Goal: Task Accomplishment & Management: Use online tool/utility

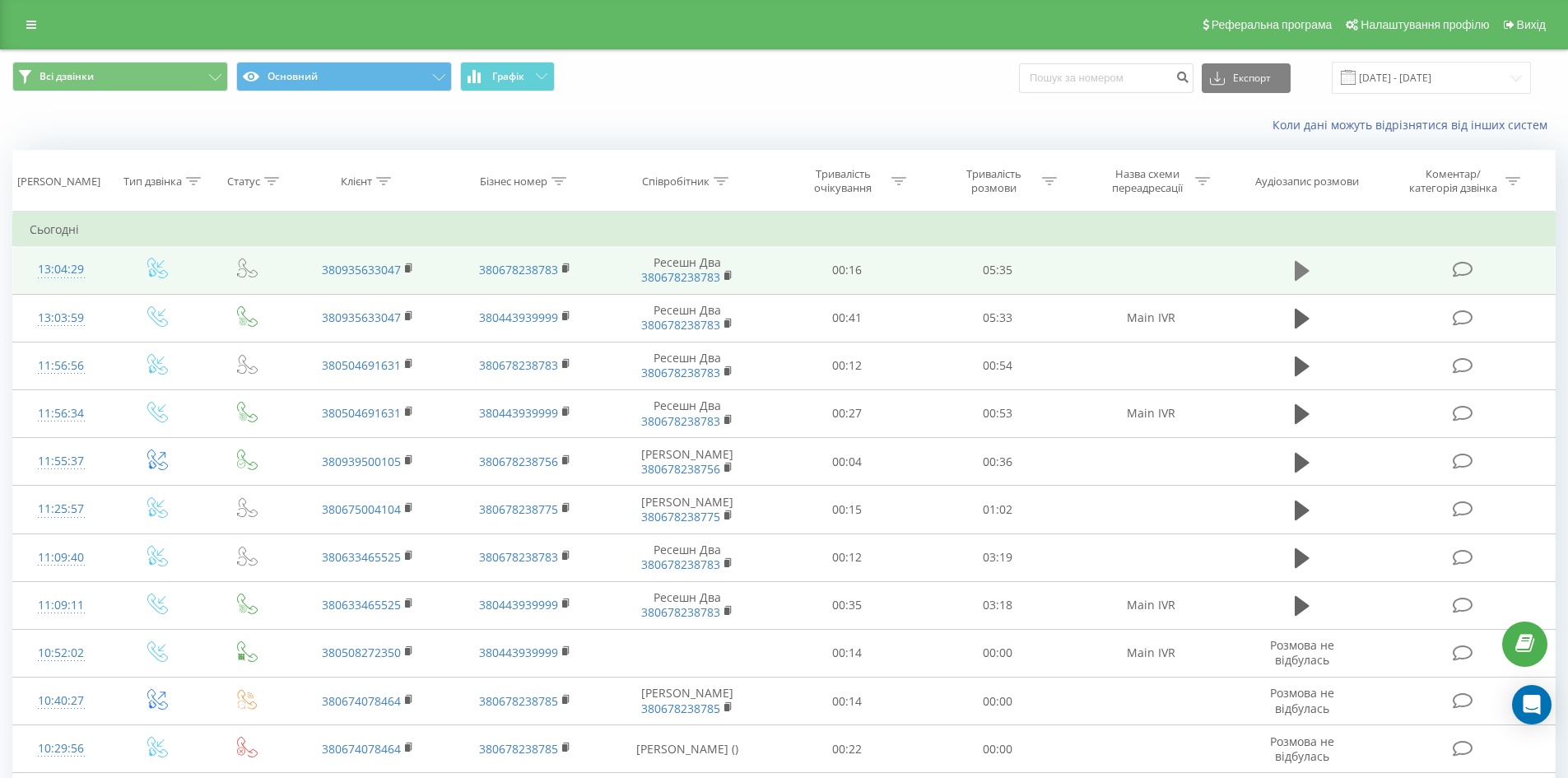
click at [1297, 267] on icon at bounding box center [1301, 271] width 14 height 20
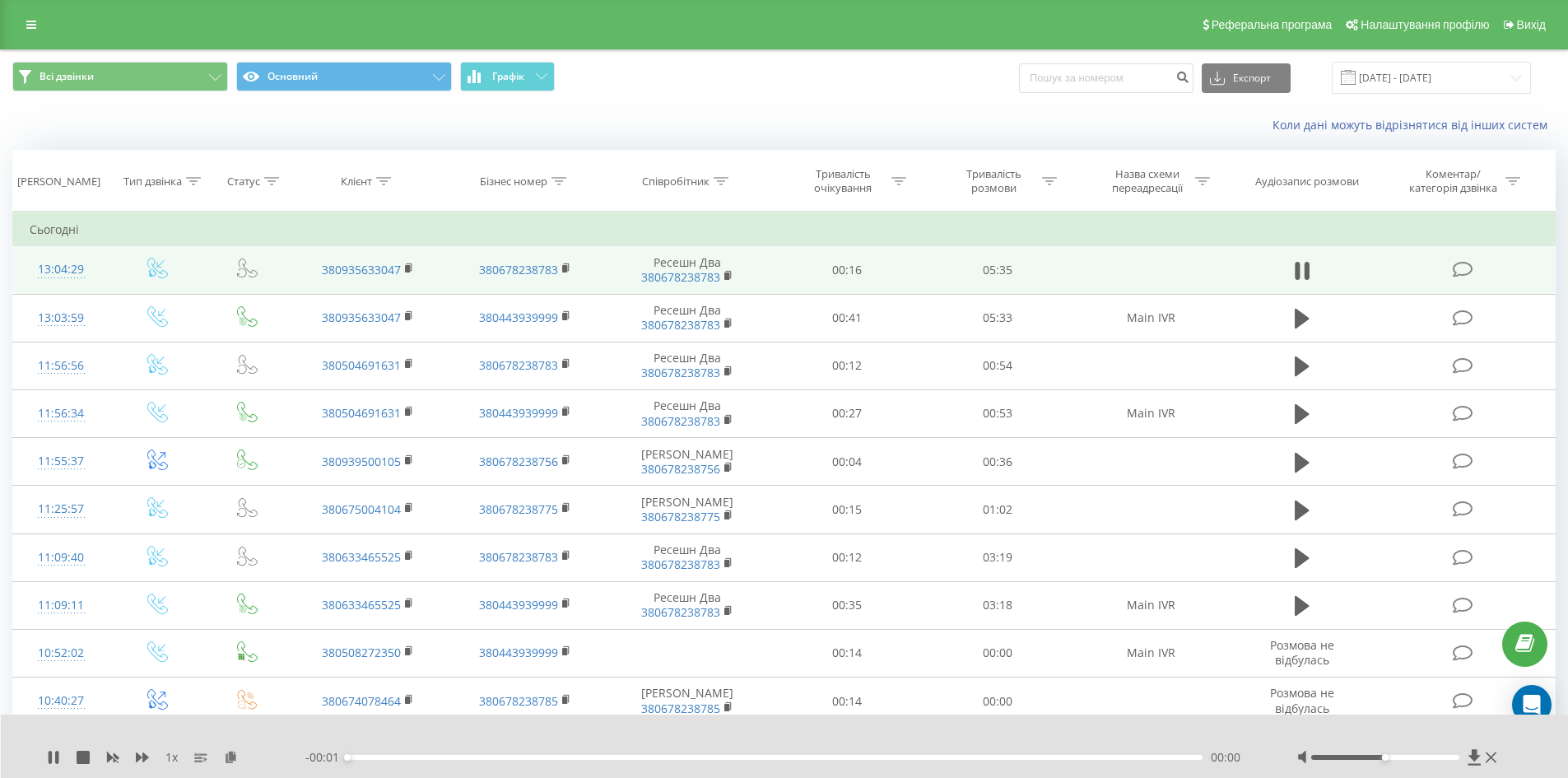
click at [1422, 759] on div at bounding box center [1385, 758] width 148 height 5
click at [1440, 757] on div at bounding box center [1385, 758] width 148 height 5
click at [49, 756] on icon at bounding box center [50, 758] width 3 height 14
click at [51, 756] on icon at bounding box center [53, 758] width 10 height 14
click at [1426, 754] on div at bounding box center [1398, 757] width 204 height 16
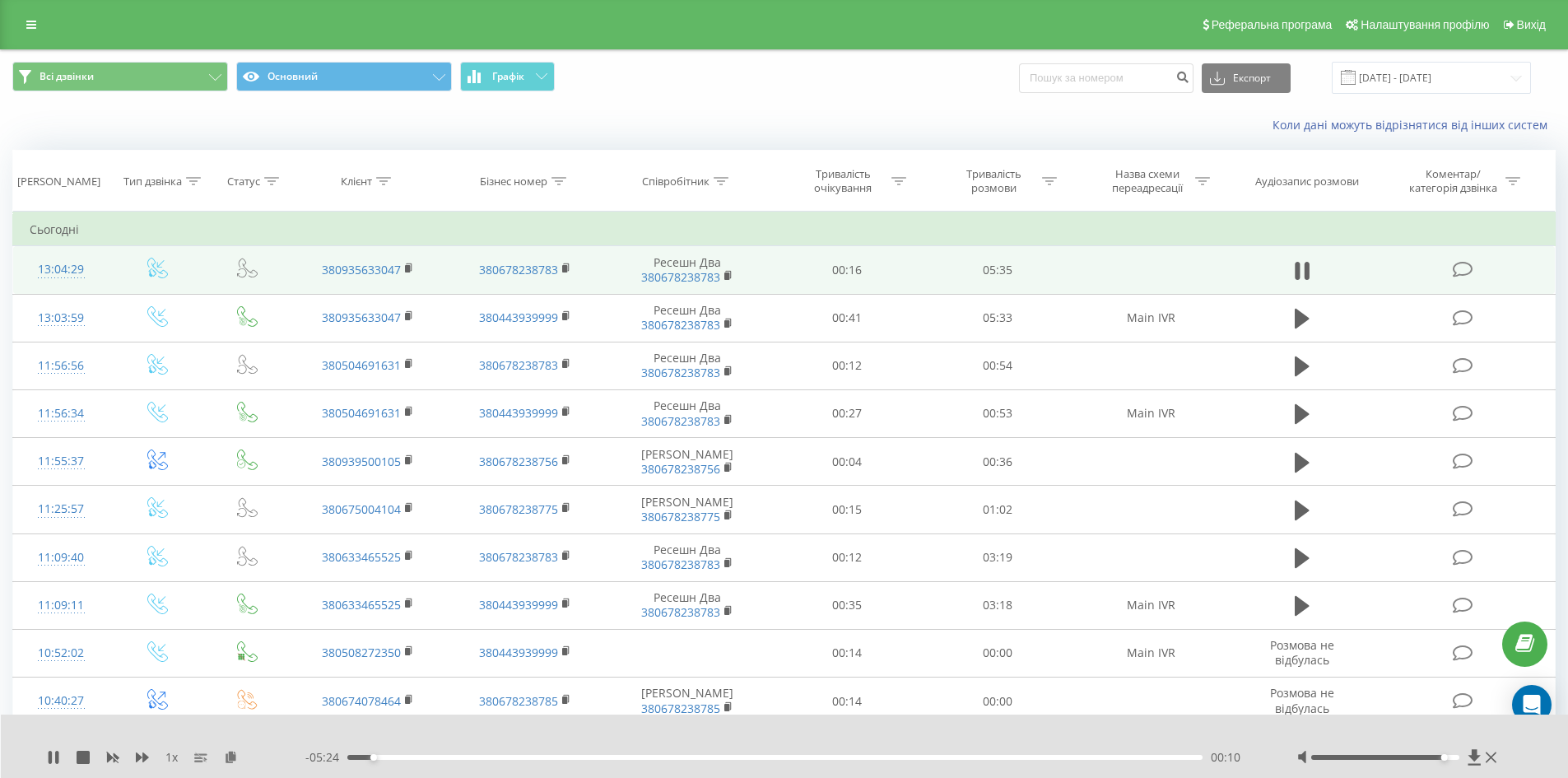
click at [1418, 758] on div at bounding box center [1385, 758] width 148 height 5
click at [48, 760] on icon at bounding box center [50, 758] width 3 height 14
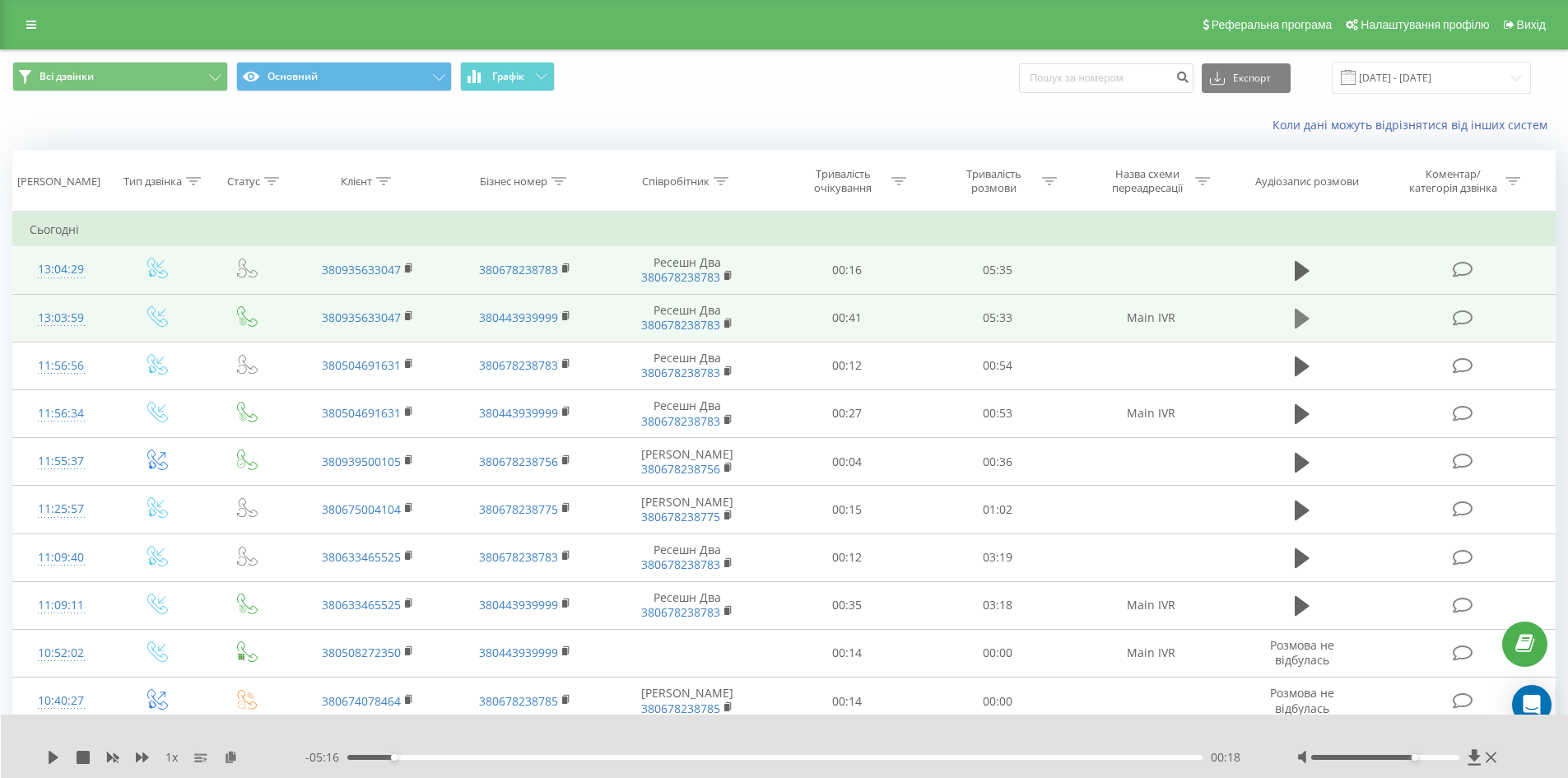
click at [1303, 322] on icon at bounding box center [1301, 318] width 14 height 20
click at [368, 758] on div "00:01" at bounding box center [775, 758] width 856 height 5
click at [382, 758] on div "00:12" at bounding box center [775, 758] width 856 height 5
click at [1394, 758] on div at bounding box center [1385, 758] width 148 height 5
click at [1377, 759] on div at bounding box center [1385, 758] width 148 height 5
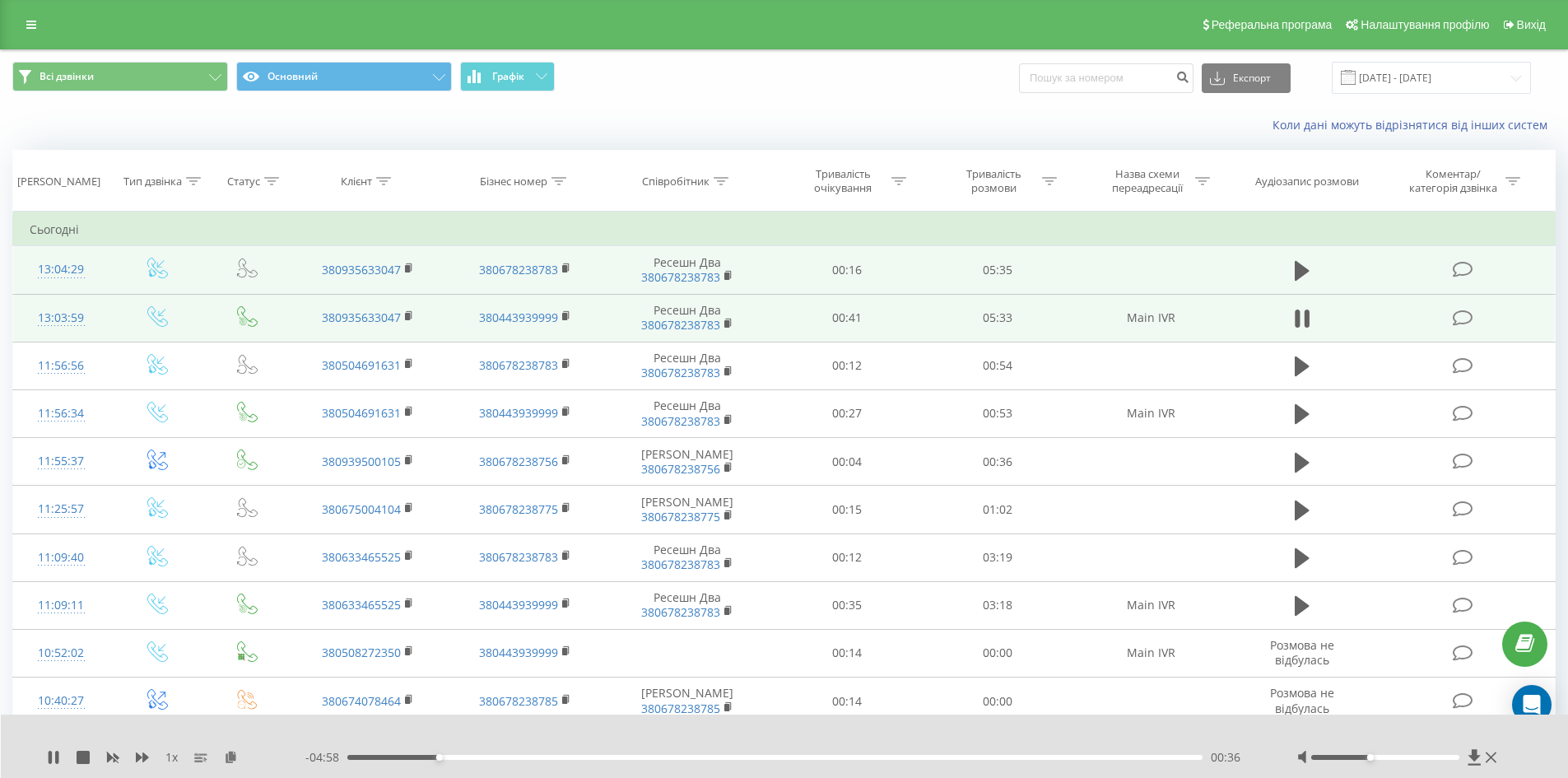
click at [454, 758] on div "00:36" at bounding box center [775, 758] width 856 height 5
click at [53, 762] on icon at bounding box center [53, 758] width 14 height 14
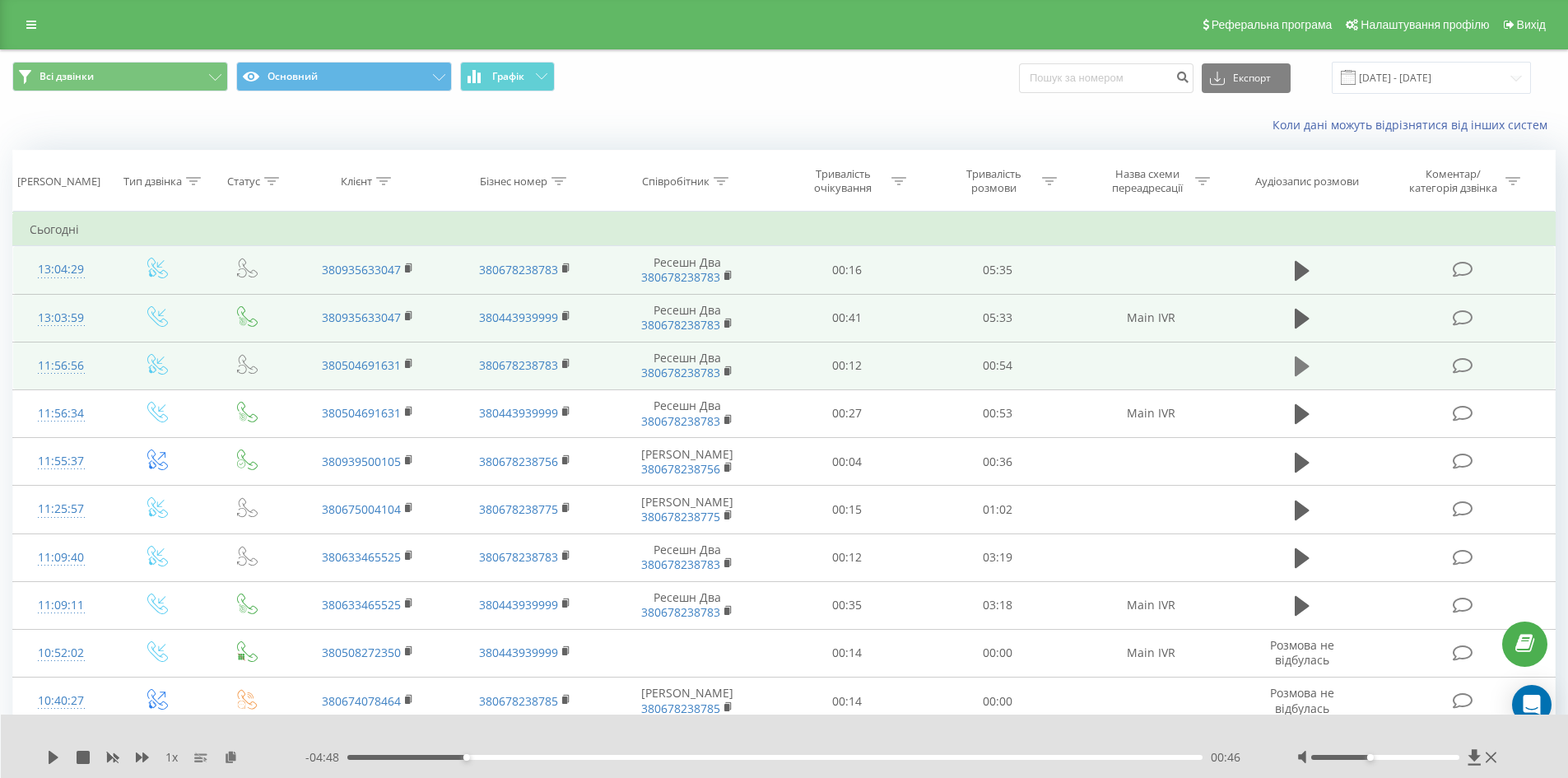
click at [1300, 363] on icon at bounding box center [1301, 366] width 14 height 20
click at [53, 762] on icon at bounding box center [53, 758] width 14 height 14
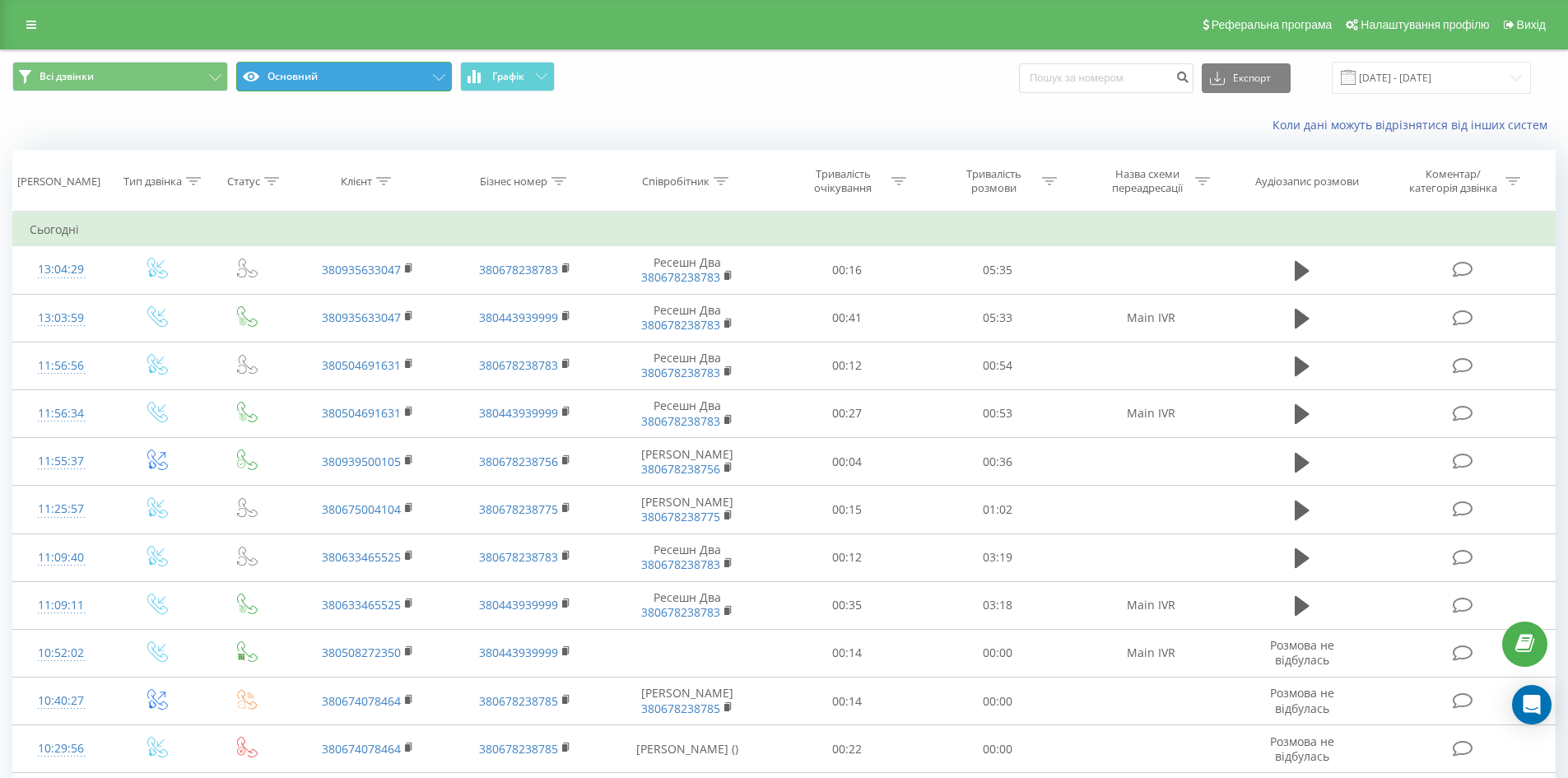
click at [429, 79] on button "Основний" at bounding box center [344, 76] width 215 height 30
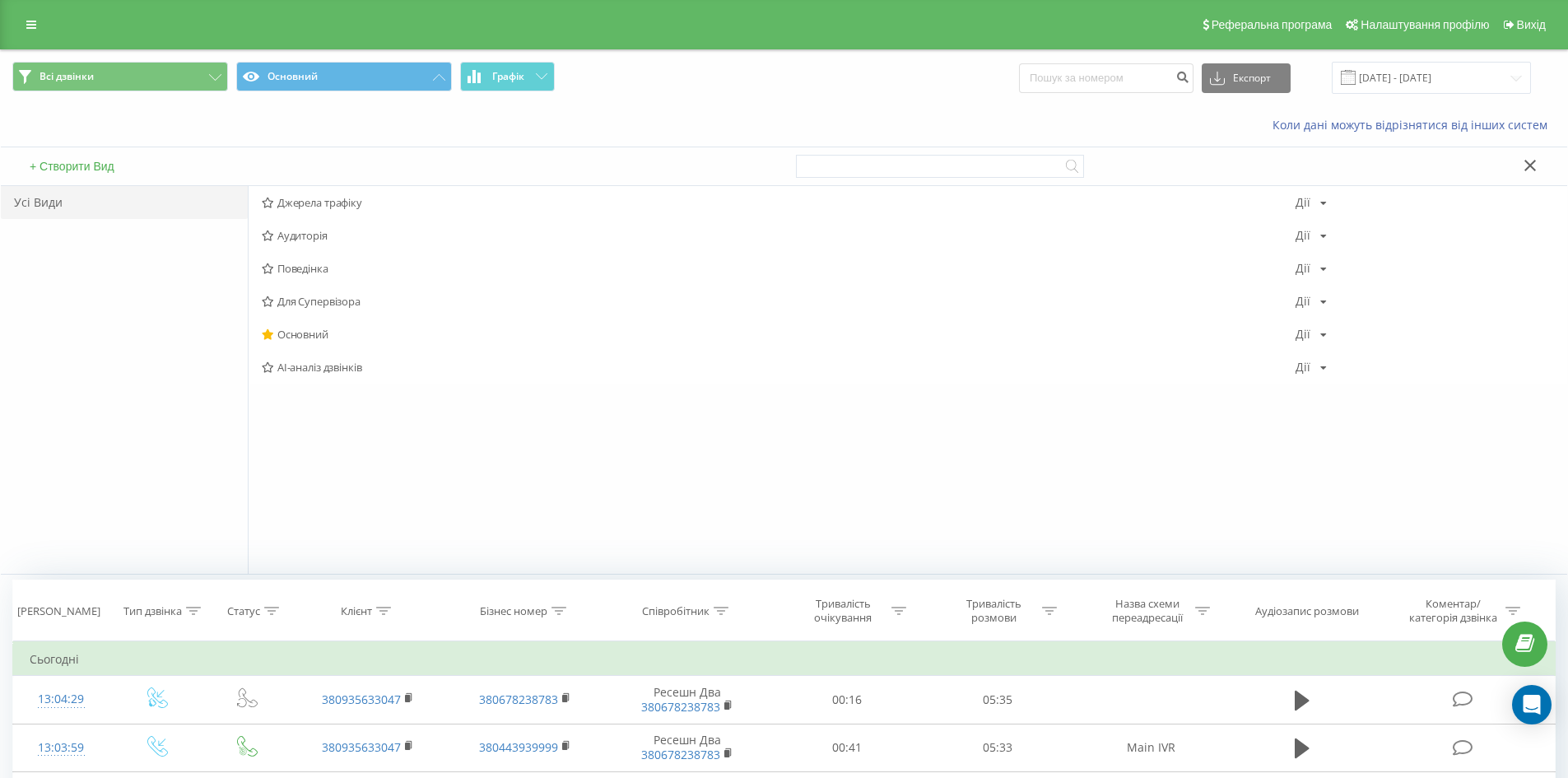
click at [1537, 166] on button at bounding box center [1530, 166] width 24 height 17
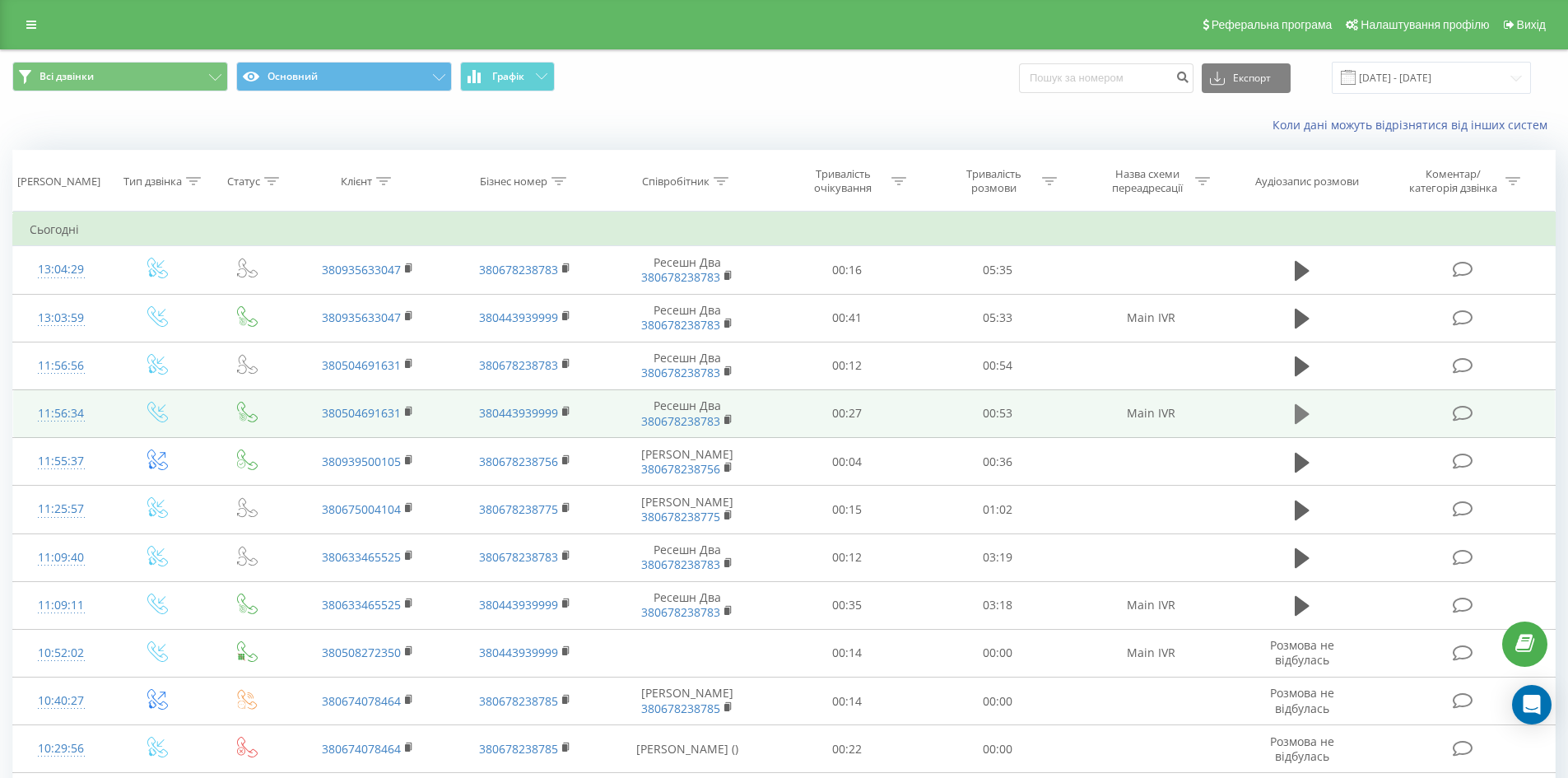
click at [1299, 406] on icon at bounding box center [1301, 414] width 14 height 23
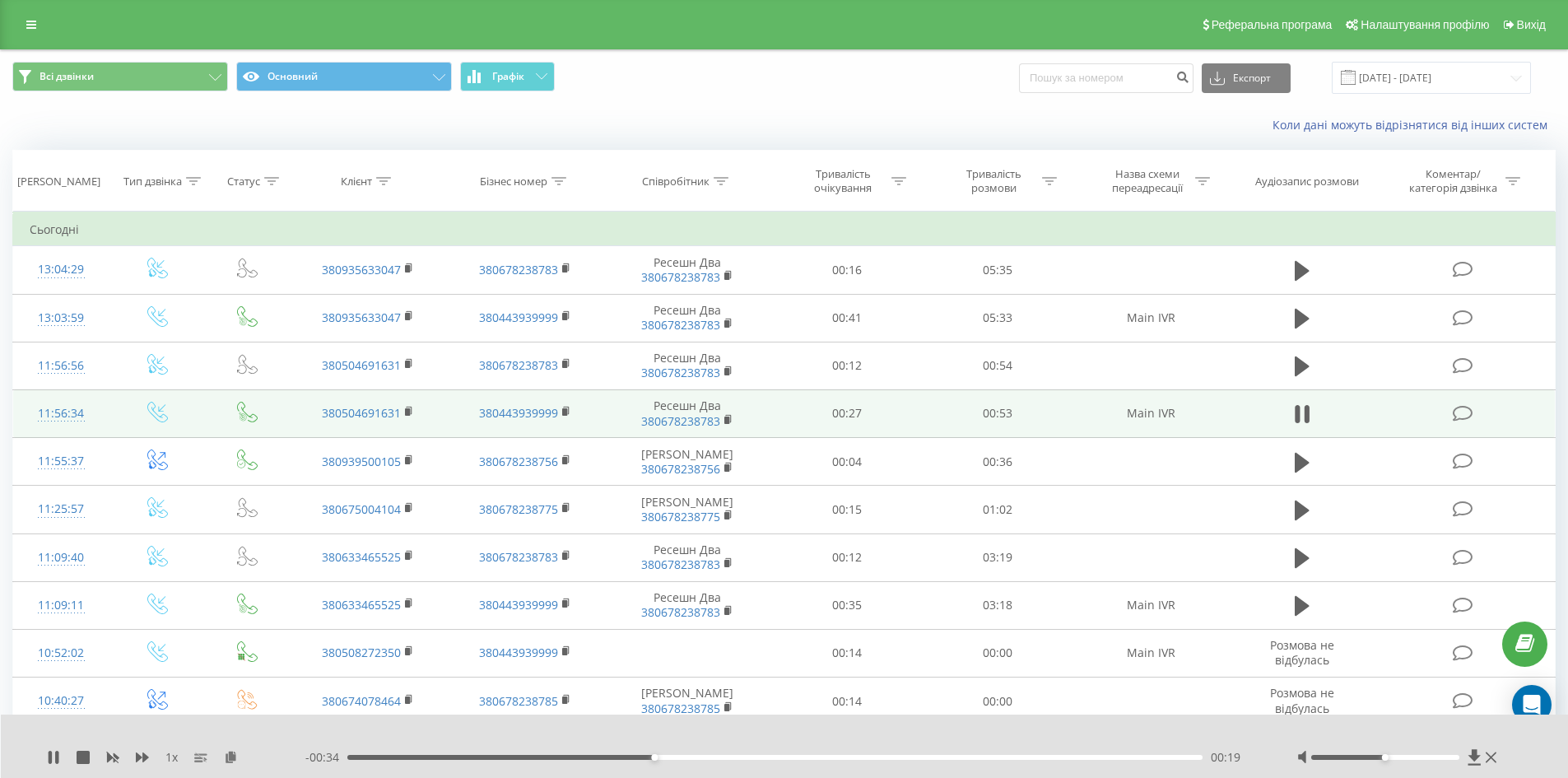
click at [667, 758] on div "00:19" at bounding box center [775, 758] width 856 height 5
click at [700, 756] on div "00:21" at bounding box center [700, 758] width 7 height 7
click at [734, 756] on div "00:24" at bounding box center [775, 758] width 856 height 5
click at [760, 757] on div "00:25" at bounding box center [775, 758] width 856 height 5
click at [795, 757] on div "00:27" at bounding box center [775, 758] width 856 height 5
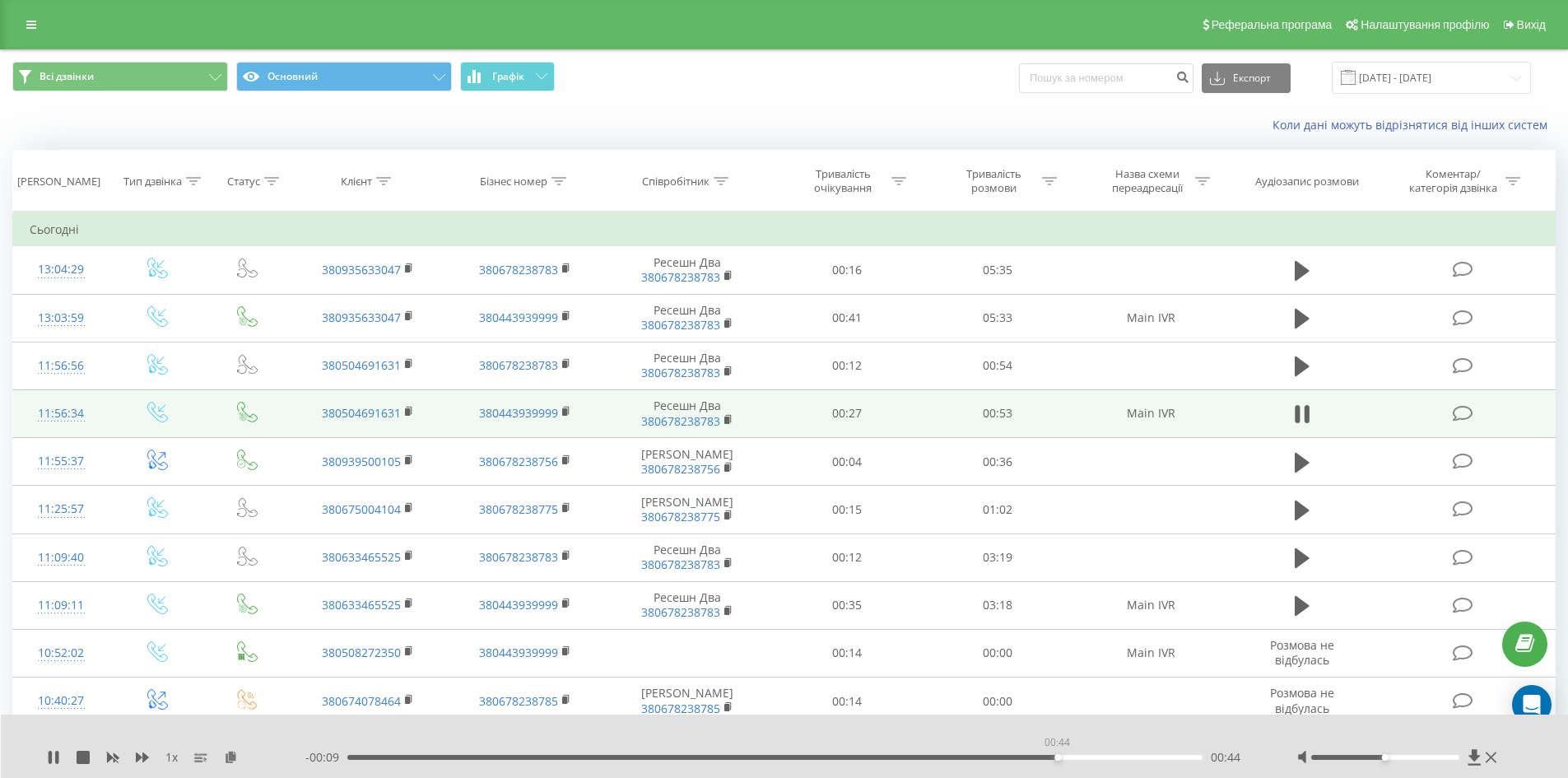
click at [1057, 758] on div "00:44" at bounding box center [775, 758] width 856 height 5
click at [54, 761] on icon at bounding box center [53, 758] width 14 height 14
click at [1335, 177] on div "Аудіозапис розмови" at bounding box center [1307, 182] width 103 height 14
click at [1500, 179] on div "Коментар/категорія дзвінка" at bounding box center [1453, 181] width 97 height 28
click at [1485, 218] on div at bounding box center [1485, 224] width 8 height 16
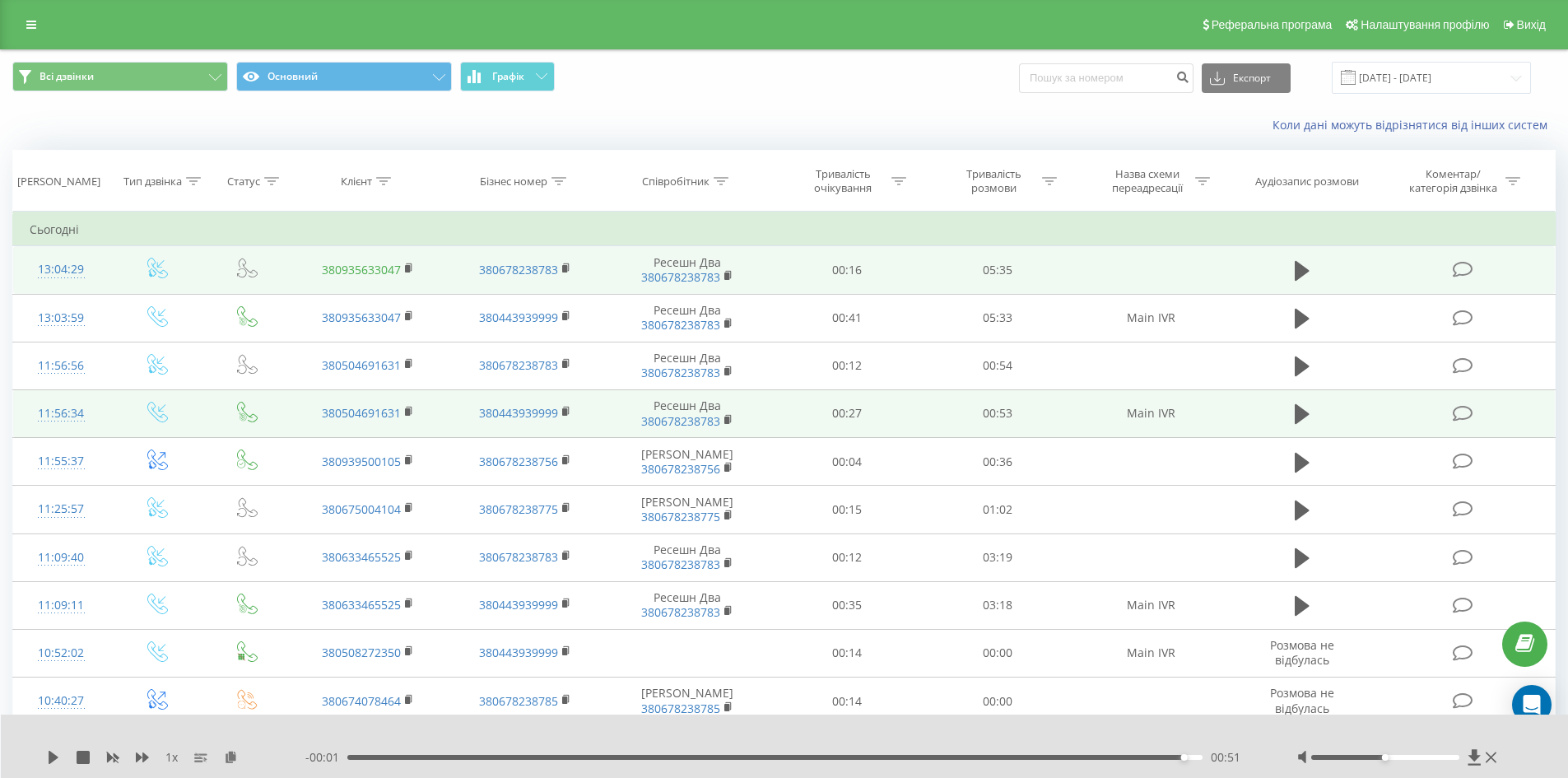
click at [349, 271] on link "380935633047" at bounding box center [360, 270] width 79 height 15
click at [1316, 268] on td at bounding box center [1302, 270] width 145 height 48
click at [1311, 270] on button at bounding box center [1302, 271] width 25 height 25
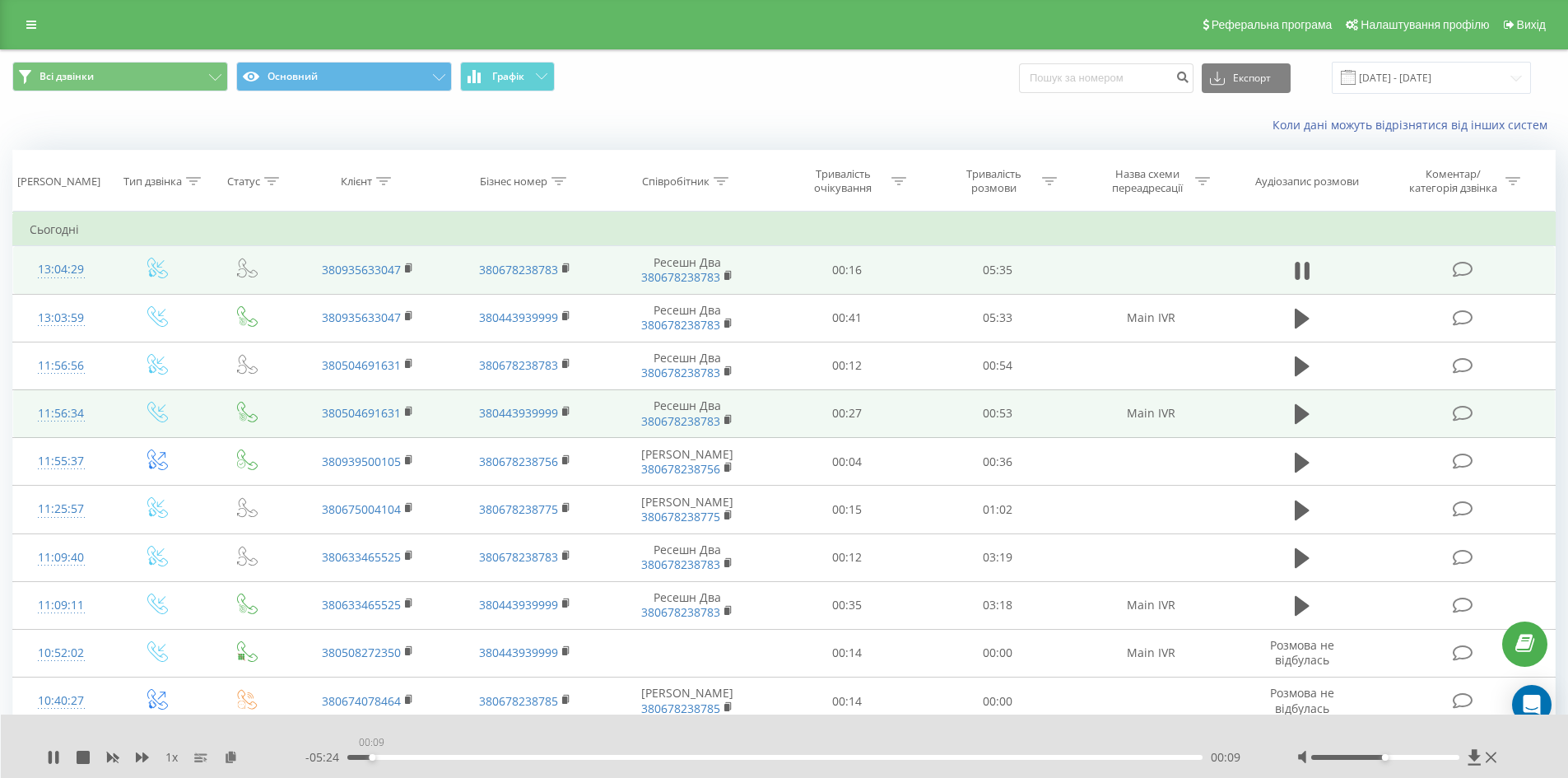
click at [371, 756] on div "00:09" at bounding box center [775, 758] width 856 height 5
click at [384, 755] on div "00:10" at bounding box center [775, 758] width 856 height 5
click at [468, 756] on div "00:47" at bounding box center [775, 758] width 856 height 5
click at [493, 757] on div "00:48" at bounding box center [775, 758] width 856 height 5
click at [534, 756] on div "00:59" at bounding box center [775, 758] width 856 height 5
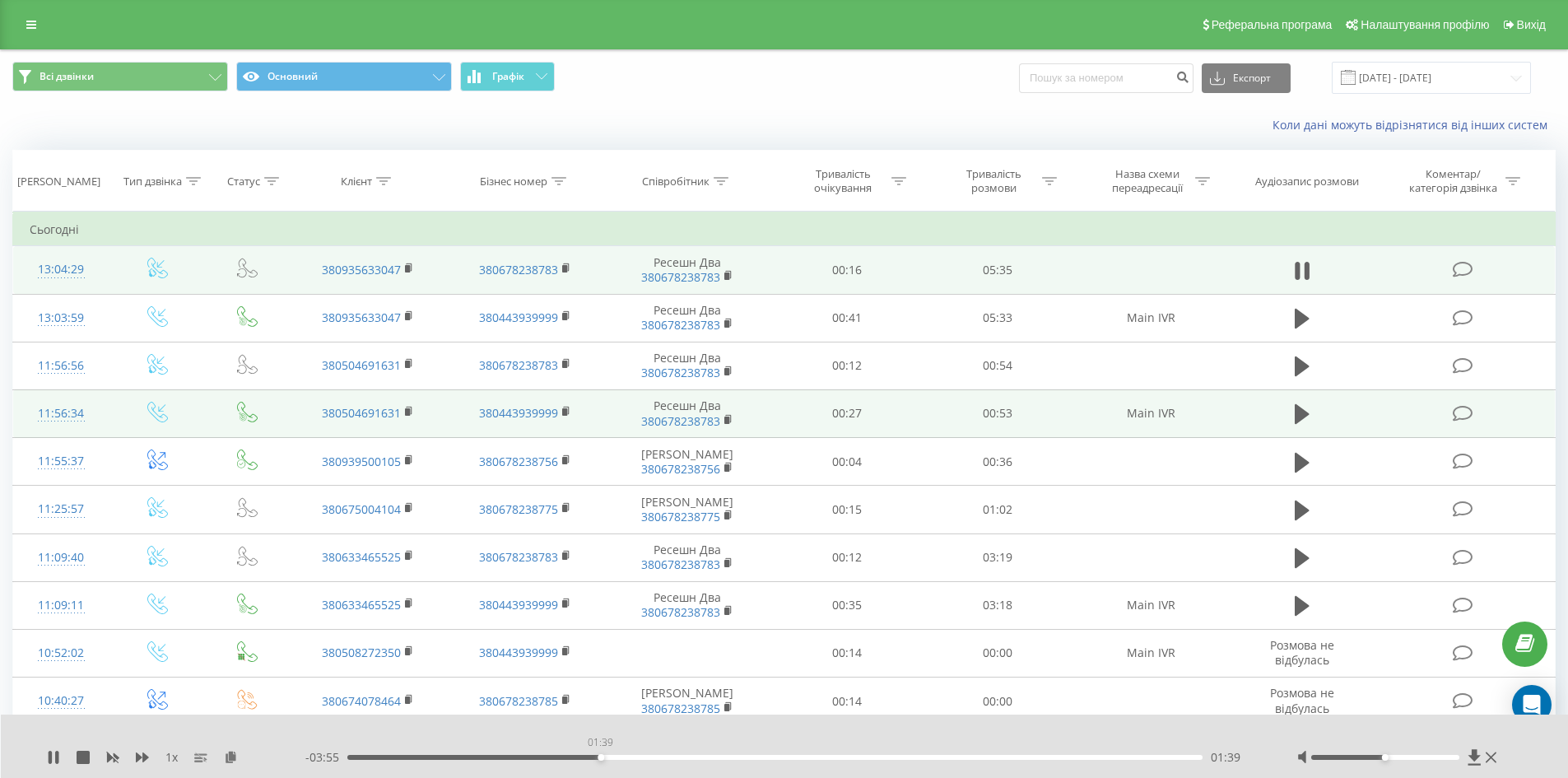
click at [600, 757] on div "01:39" at bounding box center [775, 758] width 856 height 5
click at [649, 758] on div "01:40" at bounding box center [775, 758] width 856 height 5
click at [686, 758] on div "02:00" at bounding box center [775, 758] width 856 height 5
click at [729, 757] on div "02:29" at bounding box center [775, 758] width 856 height 5
click at [59, 755] on icon at bounding box center [57, 758] width 3 height 14
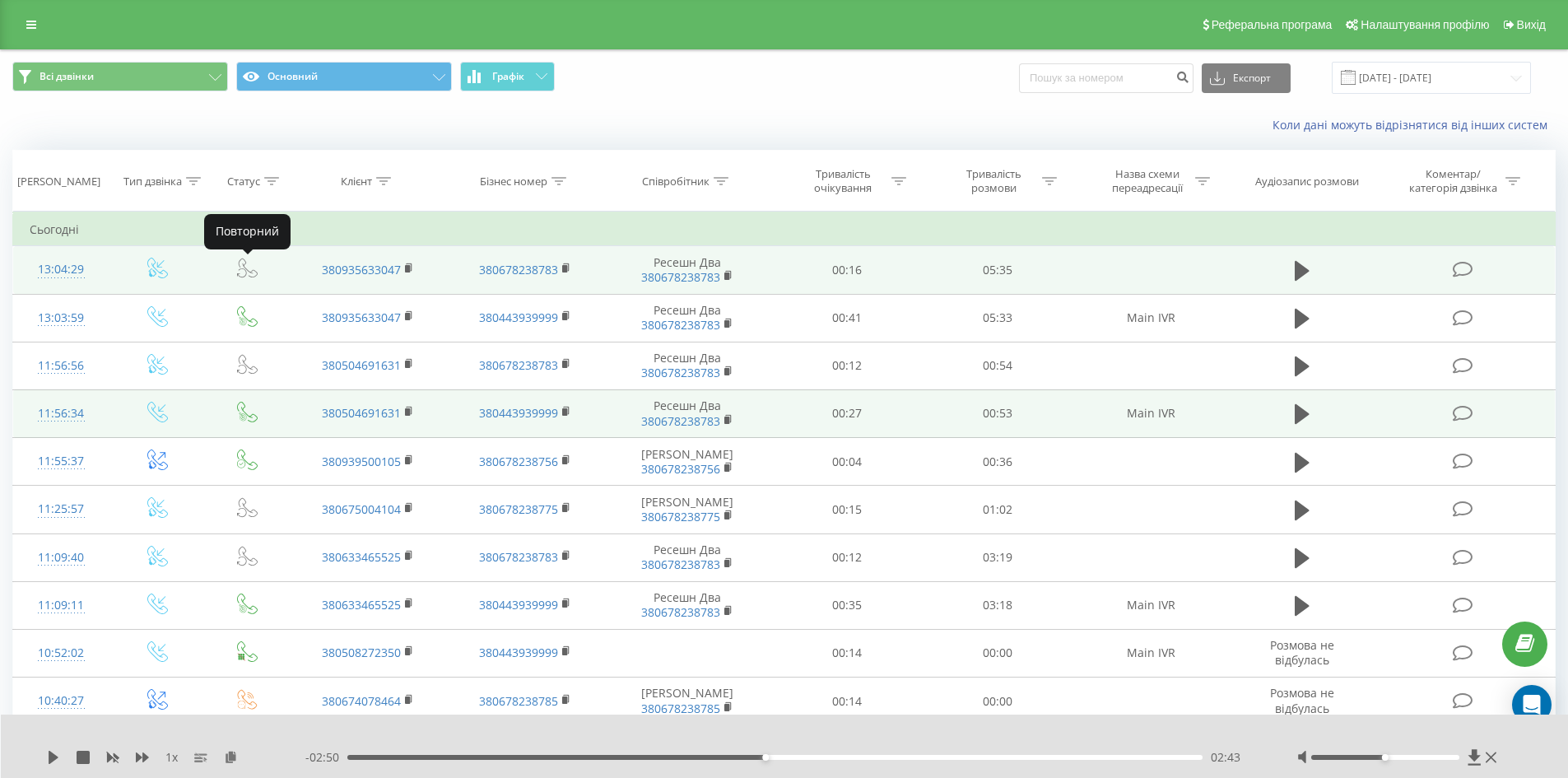
click at [243, 269] on icon at bounding box center [242, 272] width 10 height 9
click at [243, 269] on icon at bounding box center [242, 272] width 10 height 9
click at [245, 266] on icon at bounding box center [247, 268] width 20 height 20
click at [241, 267] on icon at bounding box center [247, 268] width 20 height 20
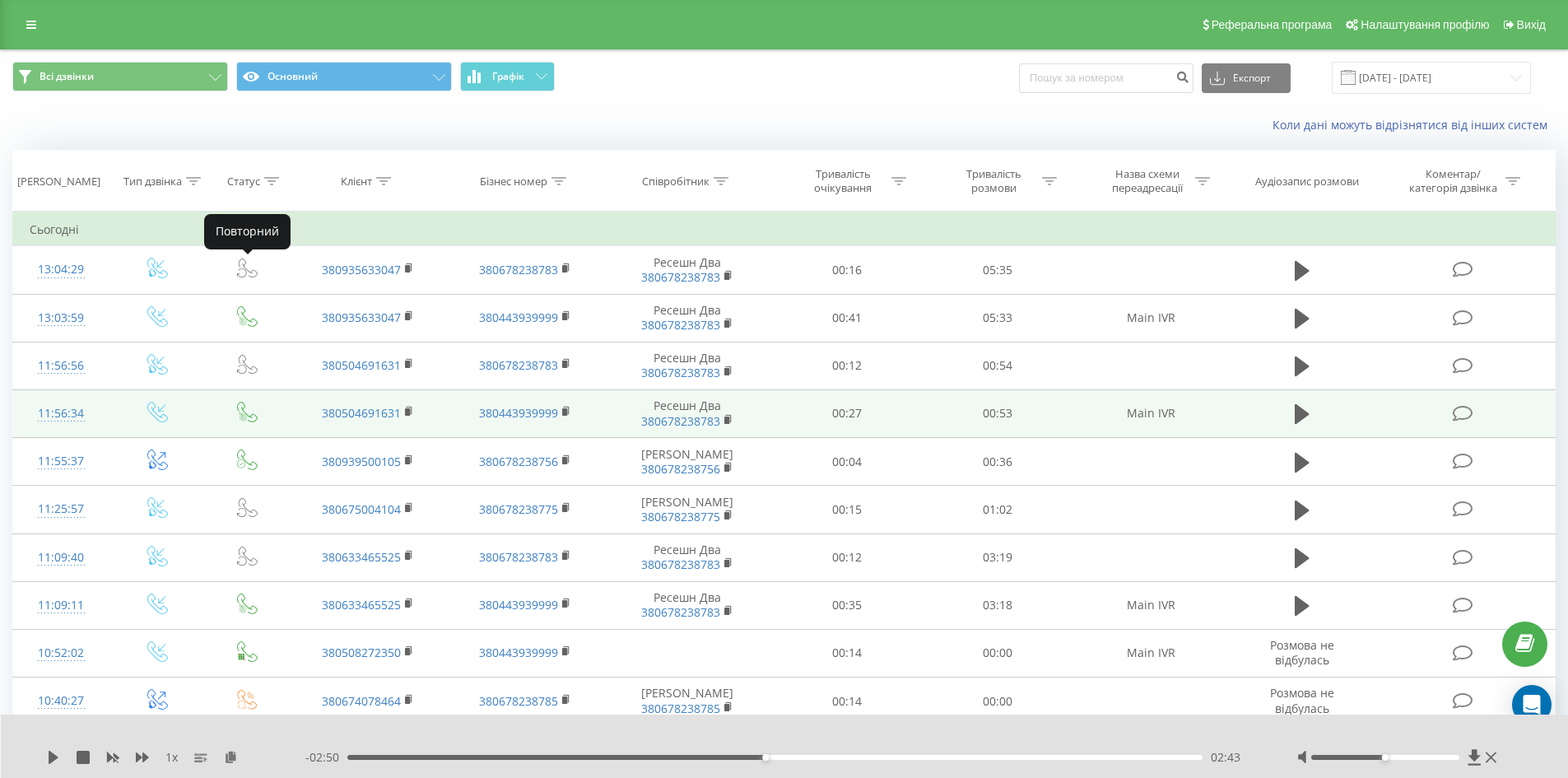
click at [244, 243] on td "Сьогодні" at bounding box center [784, 229] width 1543 height 33
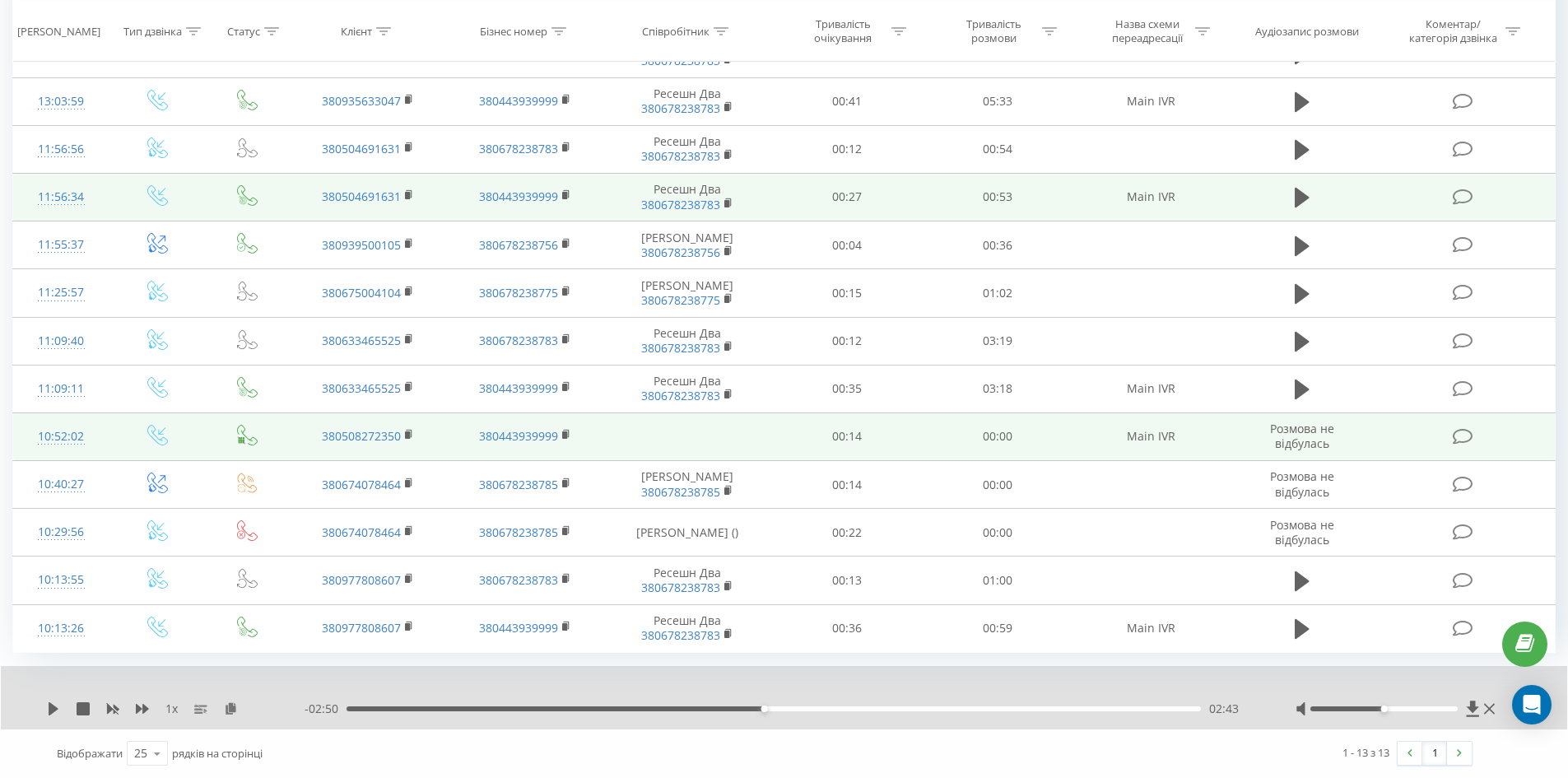
scroll to position [242, 0]
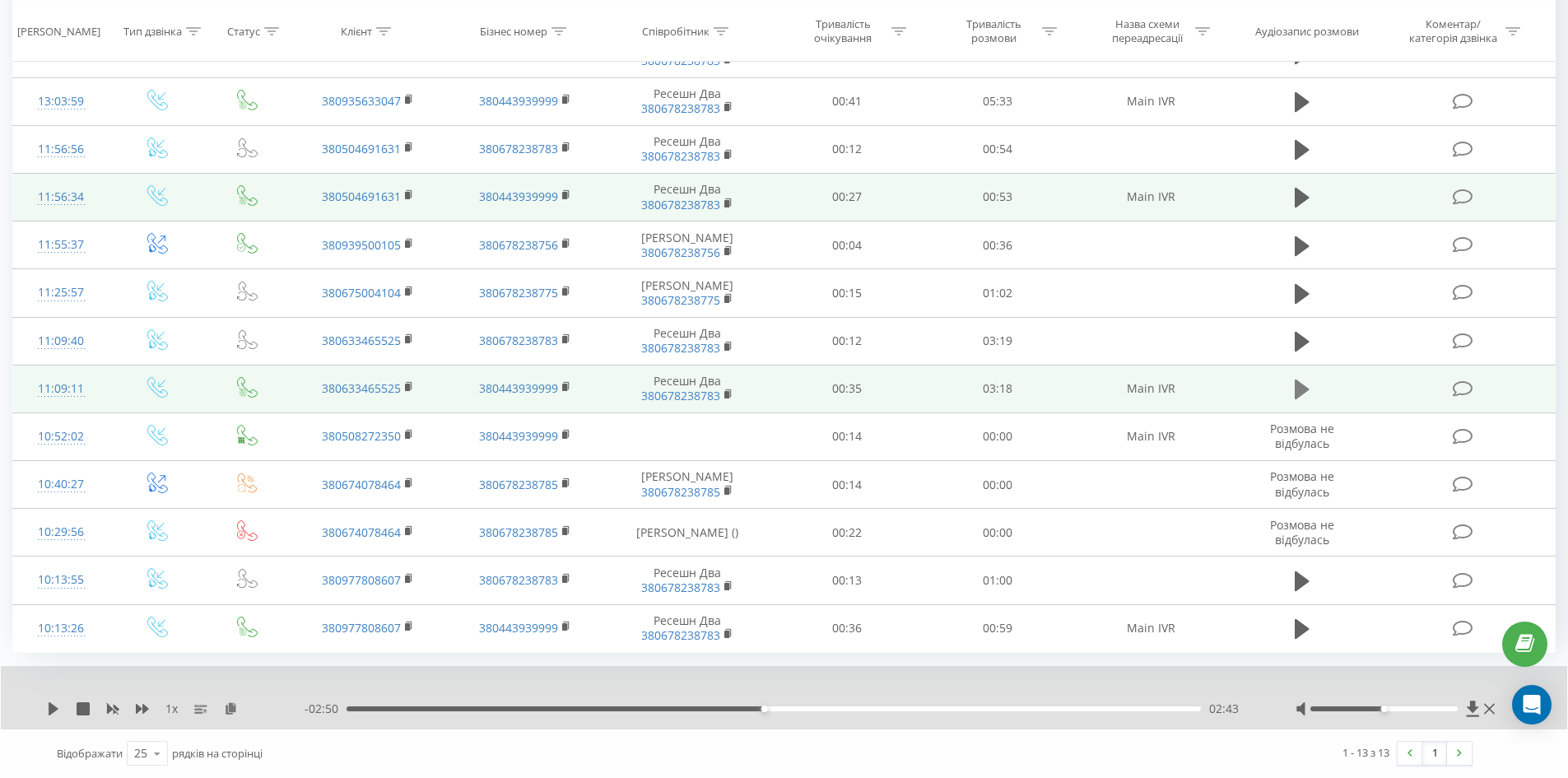
click at [1297, 387] on icon at bounding box center [1301, 389] width 14 height 23
click at [617, 708] on div "00:28" at bounding box center [773, 709] width 854 height 5
click at [689, 710] on div "01:19" at bounding box center [773, 709] width 854 height 5
click at [713, 708] on div "01:24" at bounding box center [773, 709] width 854 height 5
click at [734, 708] on div "01:25" at bounding box center [773, 709] width 854 height 5
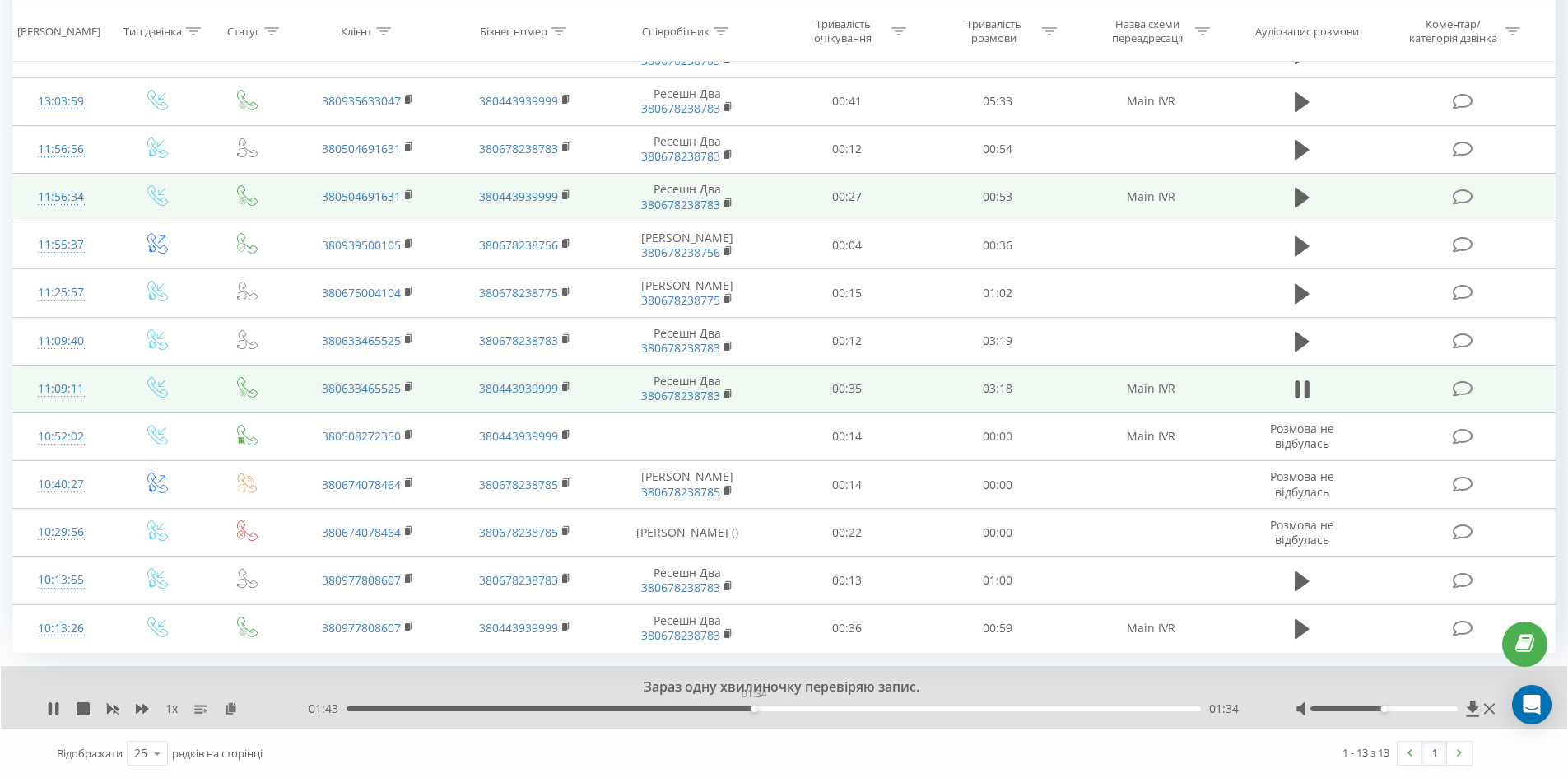
click at [754, 708] on div "01:34" at bounding box center [773, 709] width 854 height 5
click at [810, 709] on div "01:47" at bounding box center [773, 709] width 854 height 5
click at [883, 708] on div "01:49" at bounding box center [773, 709] width 854 height 5
click at [951, 708] on div "02:19" at bounding box center [773, 709] width 854 height 5
click at [48, 708] on icon at bounding box center [50, 709] width 3 height 14
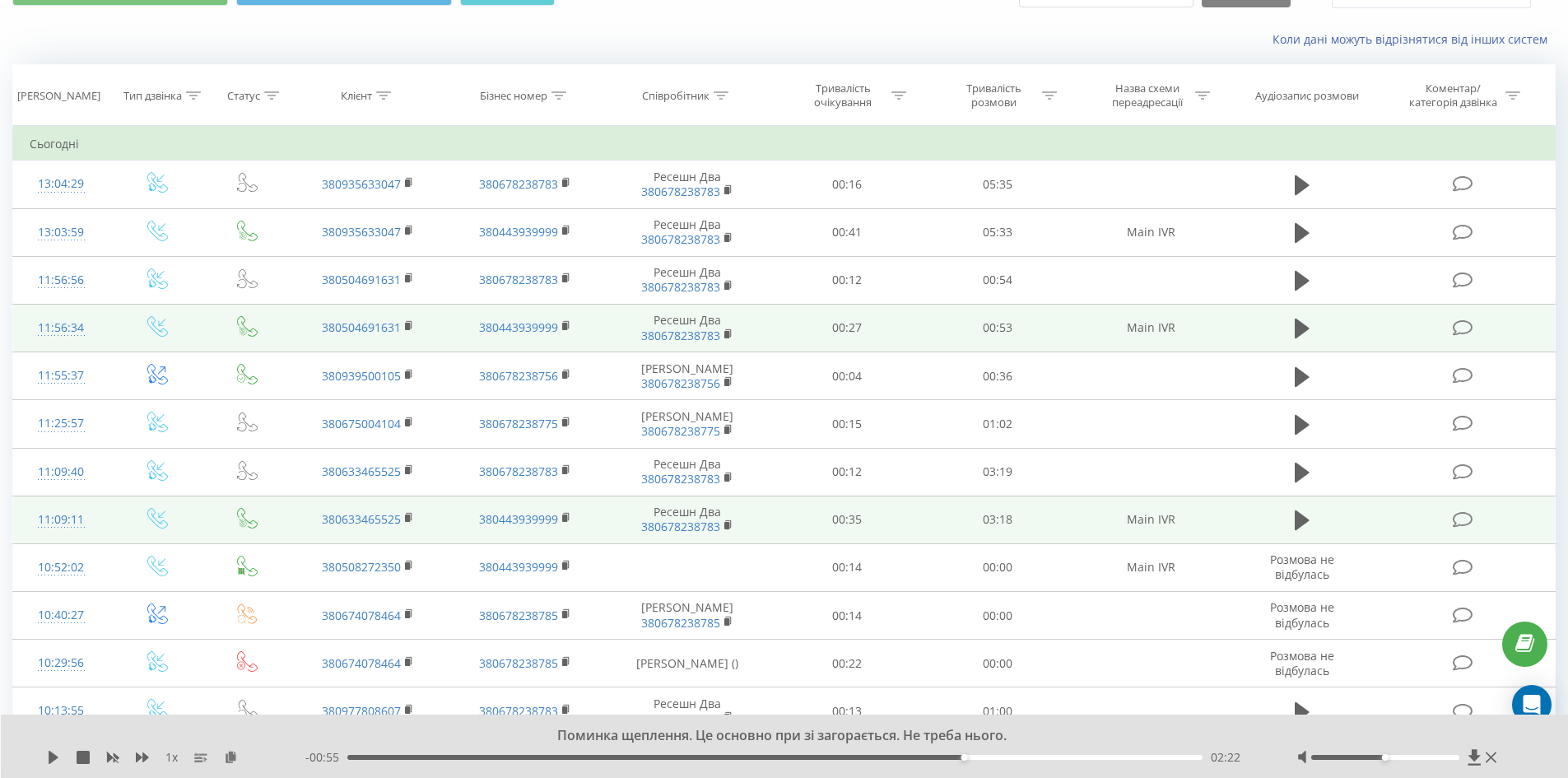
scroll to position [77, 0]
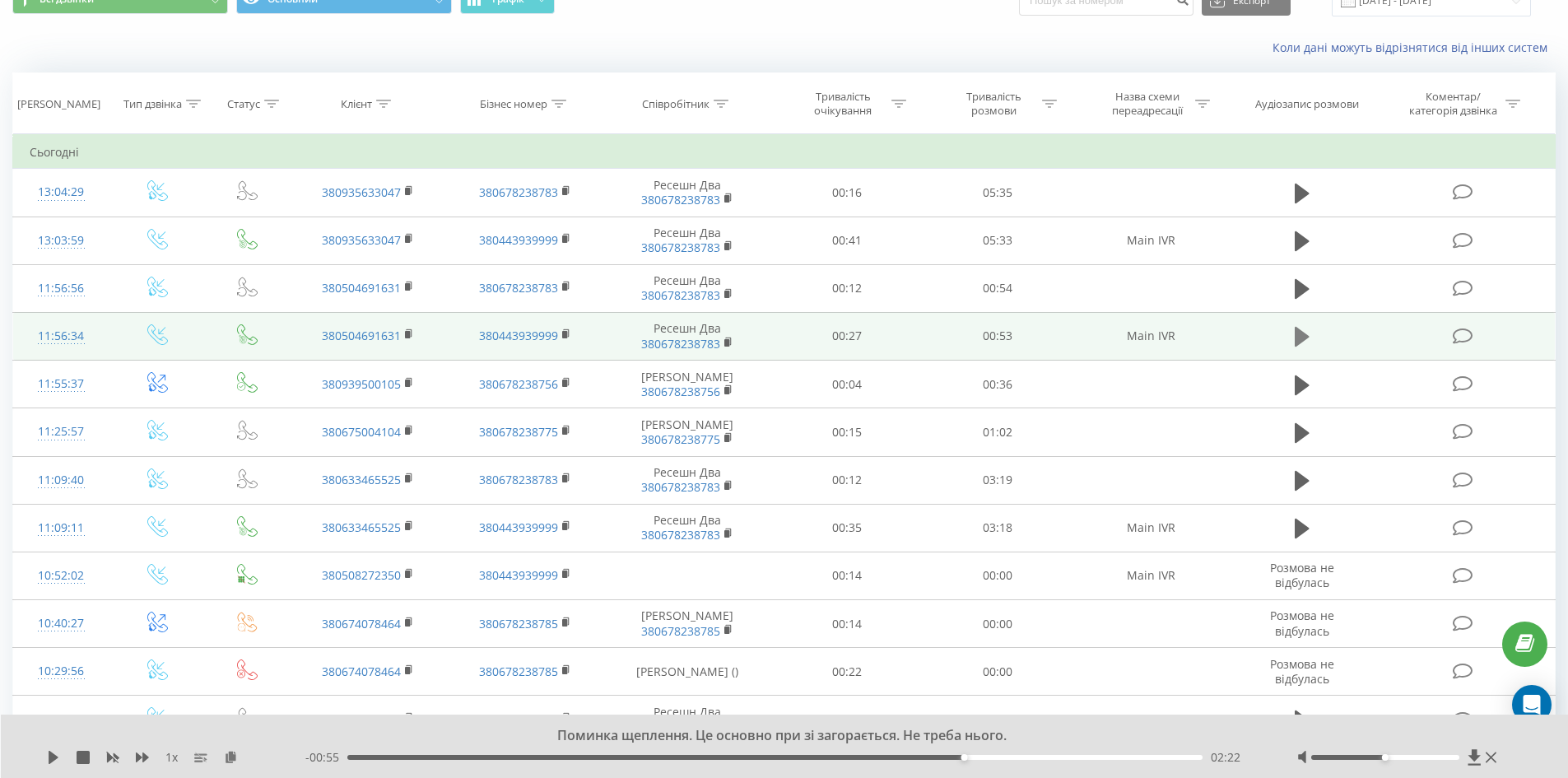
click at [1297, 333] on icon at bounding box center [1301, 336] width 14 height 20
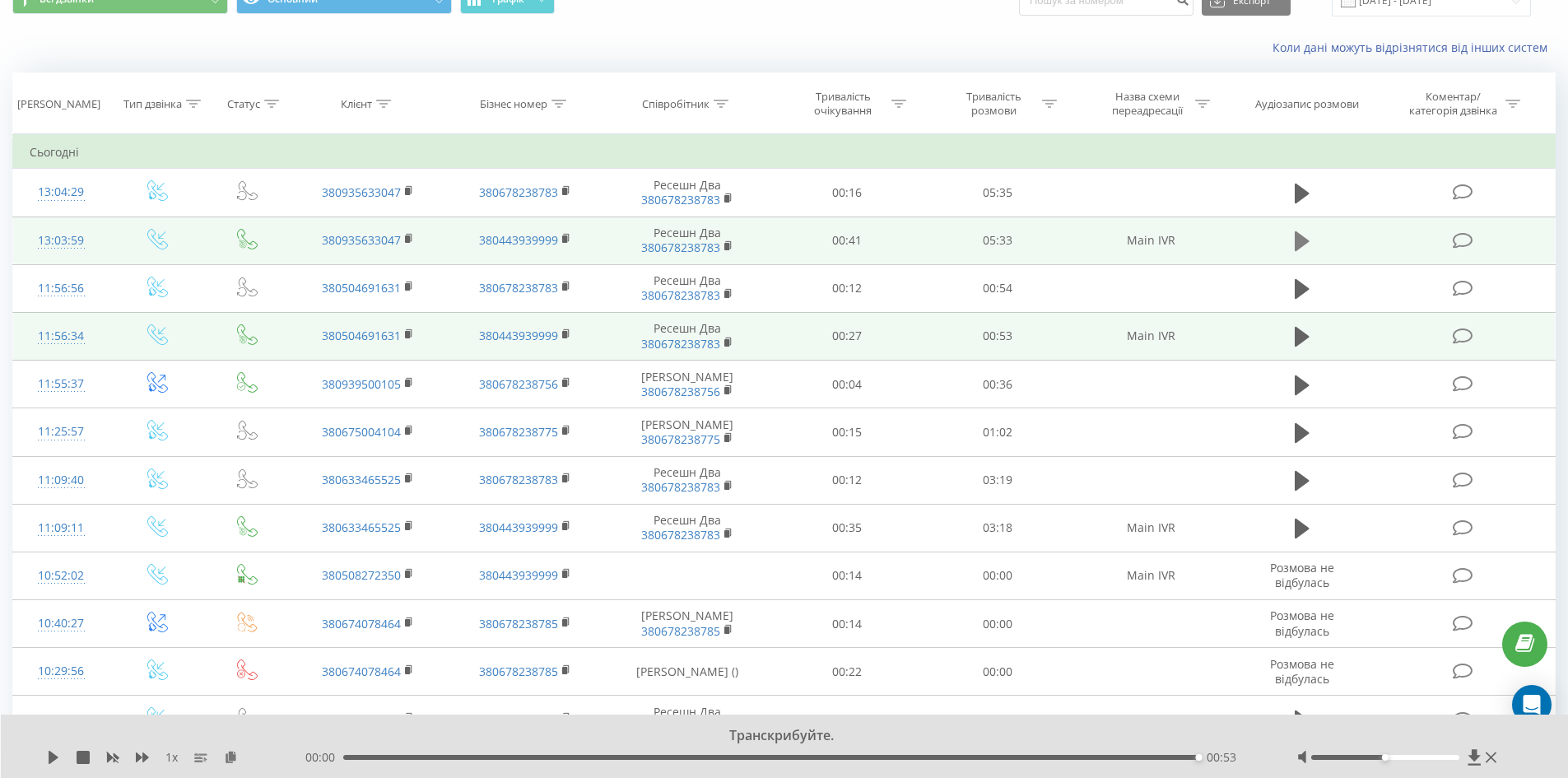
click at [1303, 240] on icon at bounding box center [1301, 241] width 14 height 20
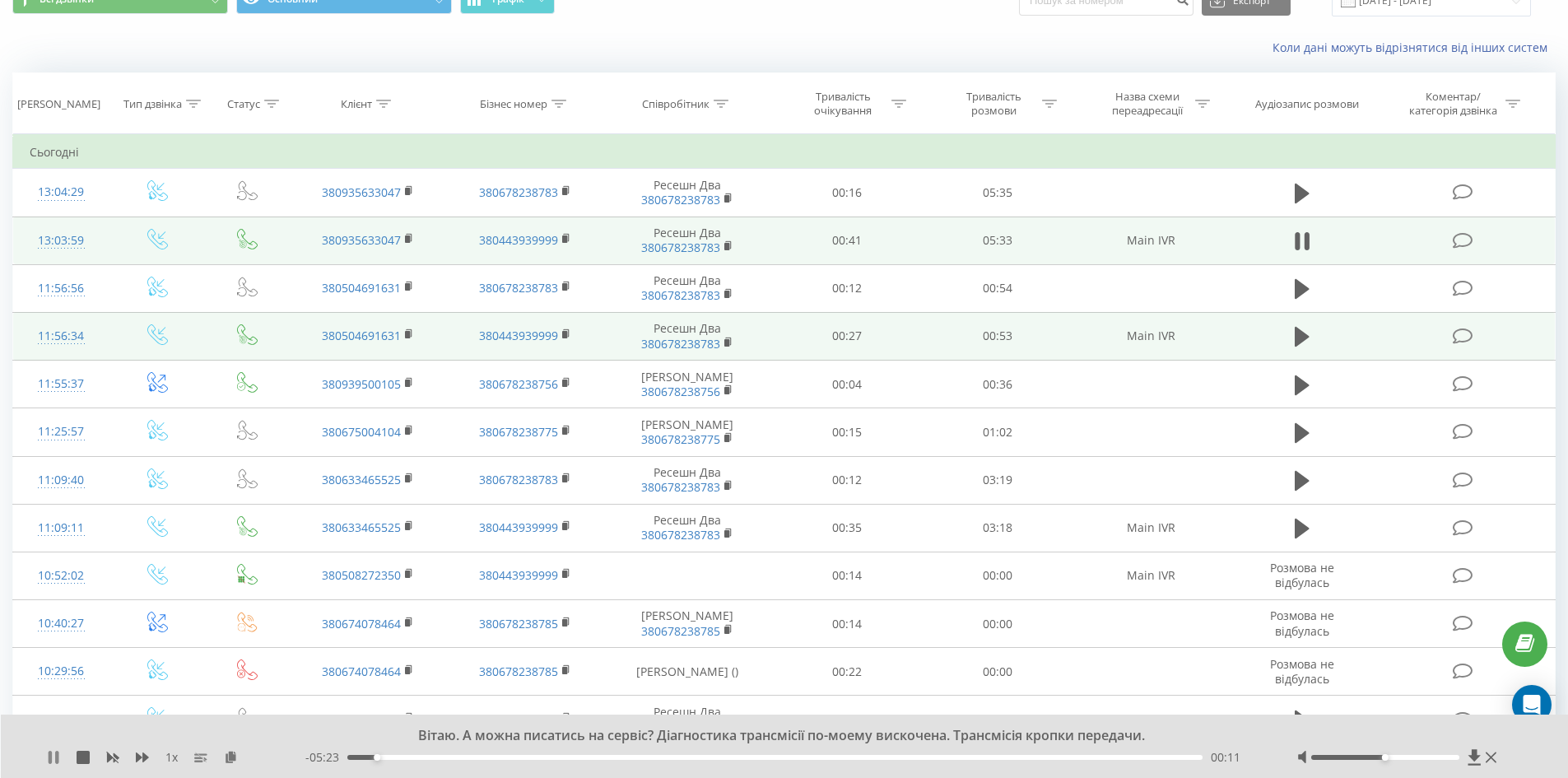
click at [49, 757] on icon at bounding box center [50, 758] width 3 height 14
click at [54, 757] on icon at bounding box center [53, 758] width 10 height 14
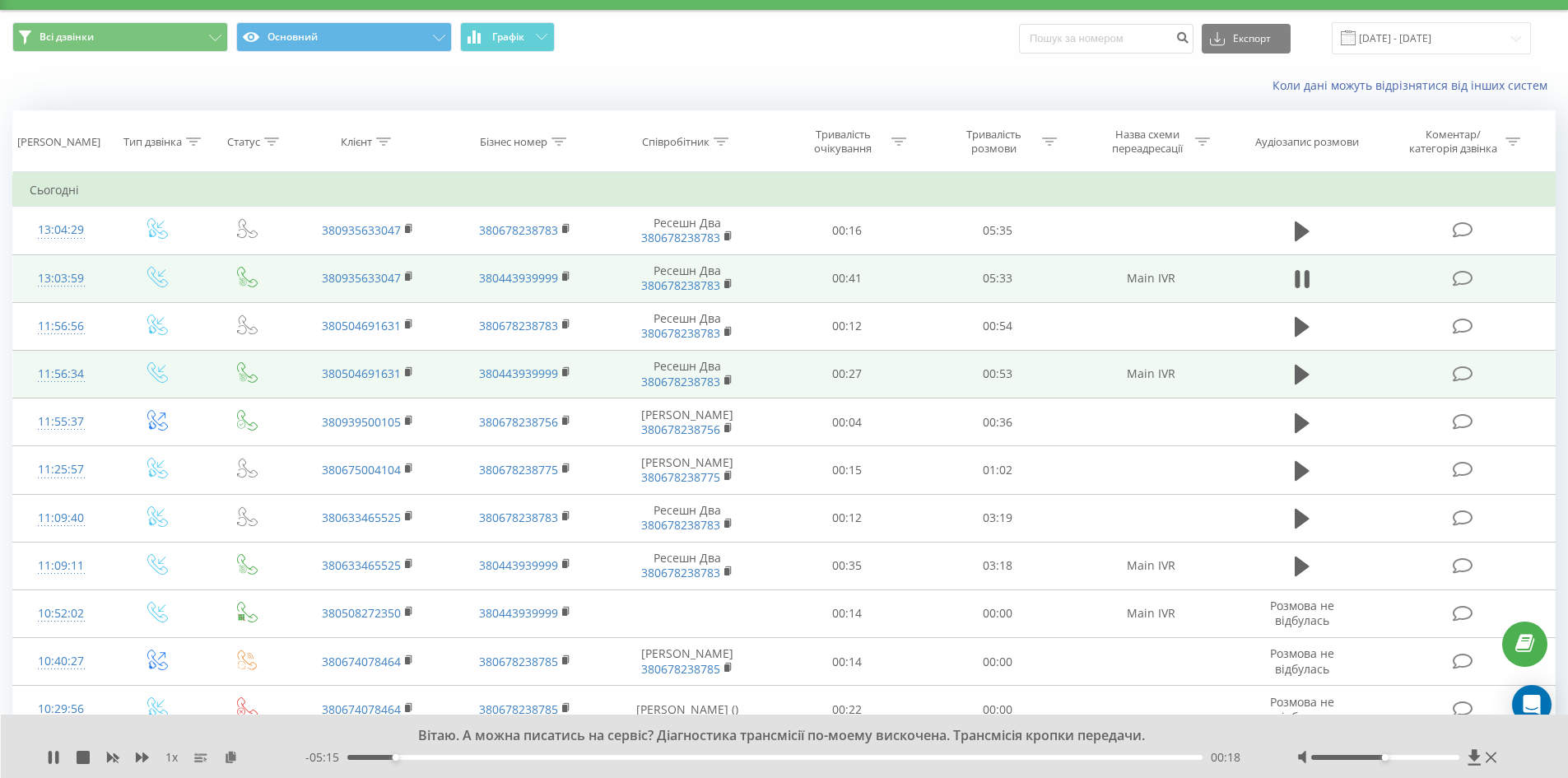
scroll to position [0, 0]
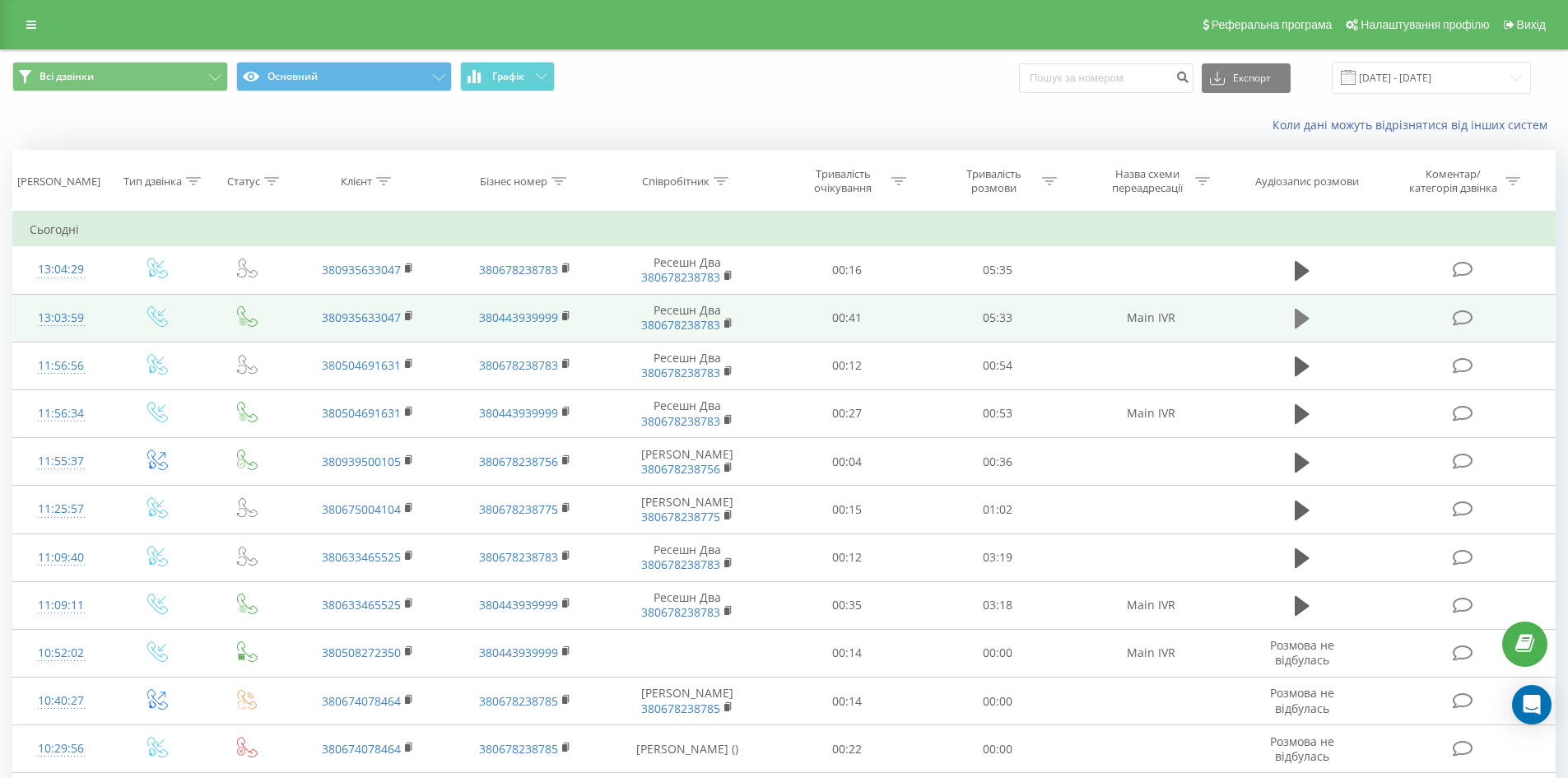
click at [1306, 319] on icon at bounding box center [1301, 318] width 14 height 20
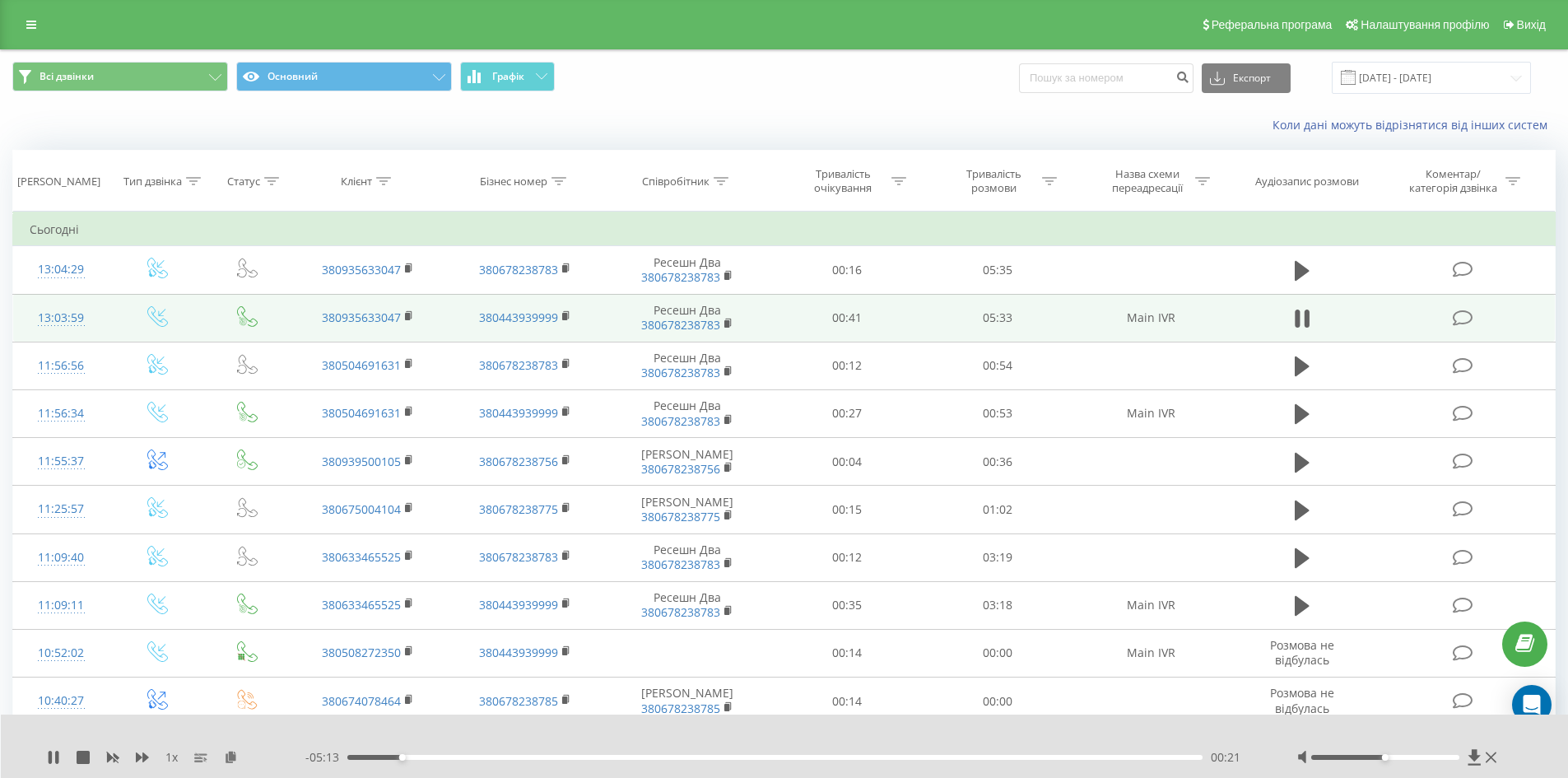
click at [1358, 754] on div at bounding box center [1398, 757] width 204 height 16
click at [1354, 758] on div at bounding box center [1385, 758] width 148 height 5
click at [1339, 758] on div at bounding box center [1385, 758] width 148 height 5
click at [110, 757] on icon at bounding box center [113, 758] width 13 height 10
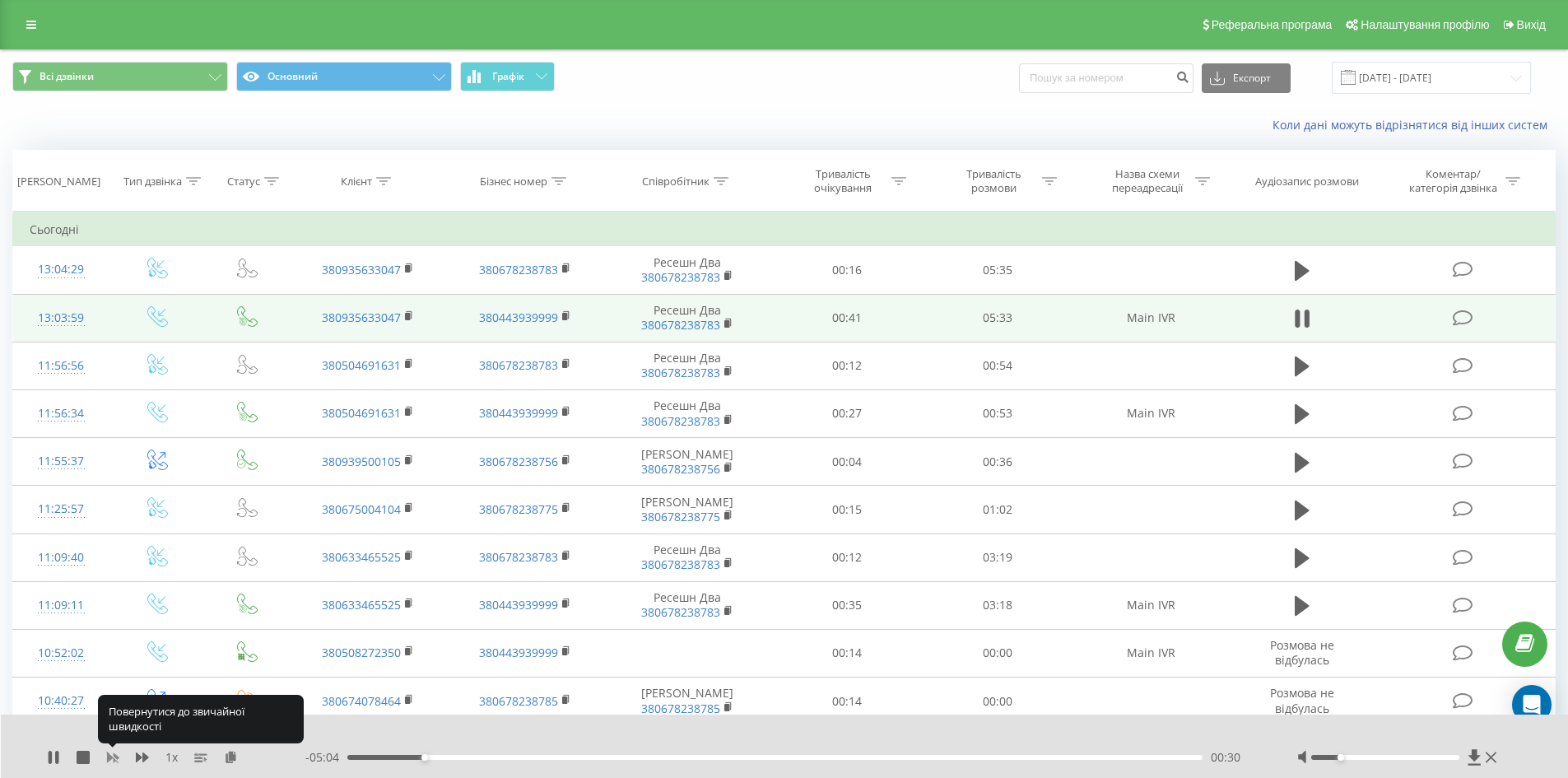
click at [110, 757] on icon at bounding box center [113, 758] width 13 height 10
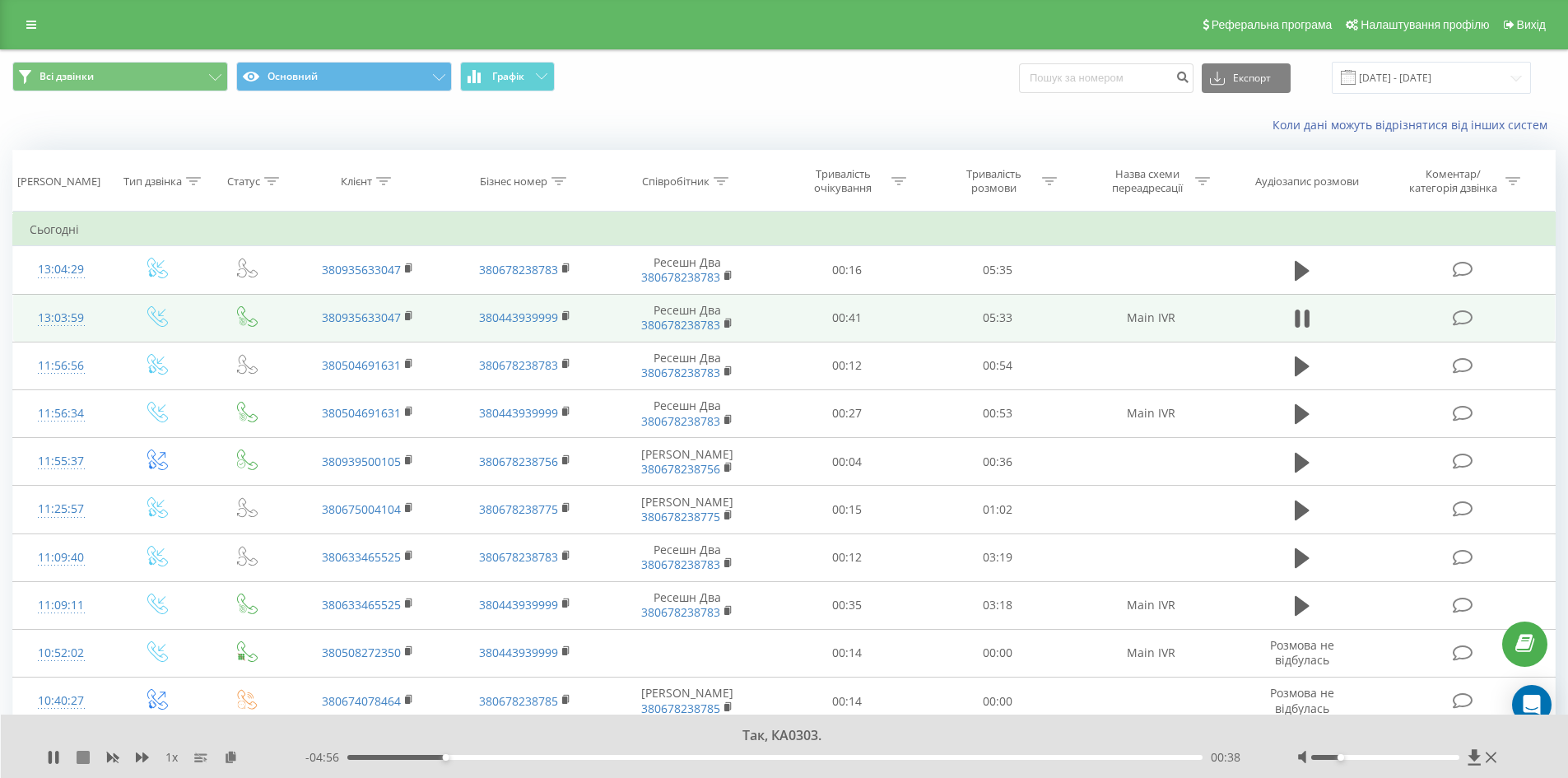
click at [79, 759] on icon at bounding box center [83, 758] width 14 height 14
click at [50, 760] on icon at bounding box center [53, 758] width 10 height 14
click at [55, 761] on icon at bounding box center [53, 758] width 14 height 14
